Goal: Find specific page/section: Find specific page/section

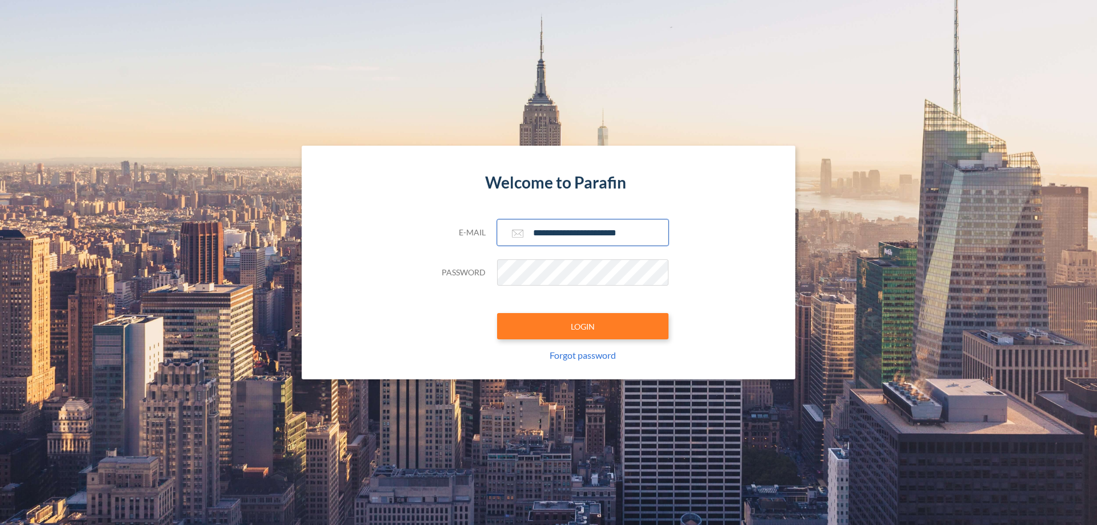
type input "**********"
click at [583, 326] on button "LOGIN" at bounding box center [582, 326] width 171 height 26
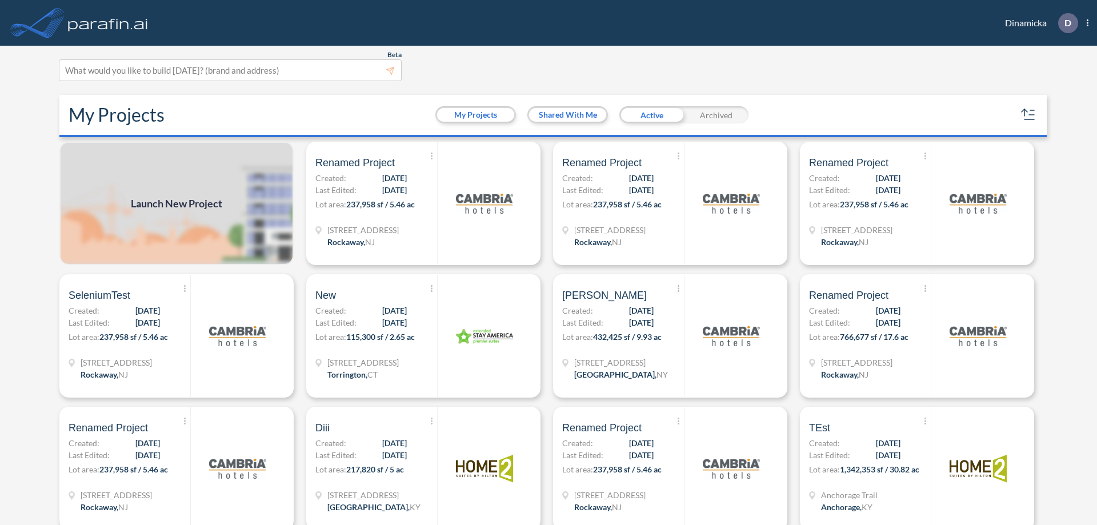
scroll to position [3, 0]
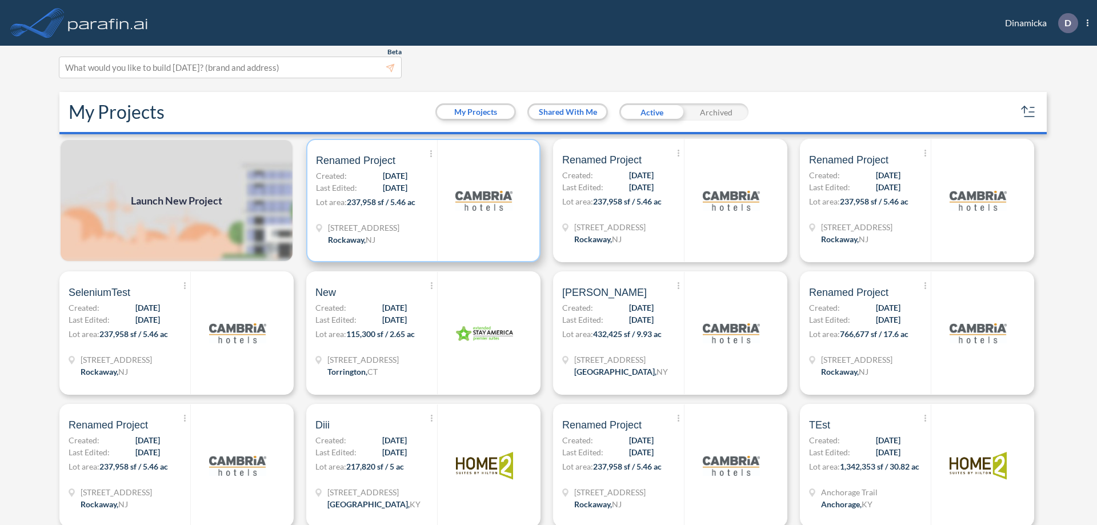
click at [421, 201] on p "Lot area: 237,958 sf / 5.46 ac" at bounding box center [376, 204] width 121 height 17
